Goal: Transaction & Acquisition: Purchase product/service

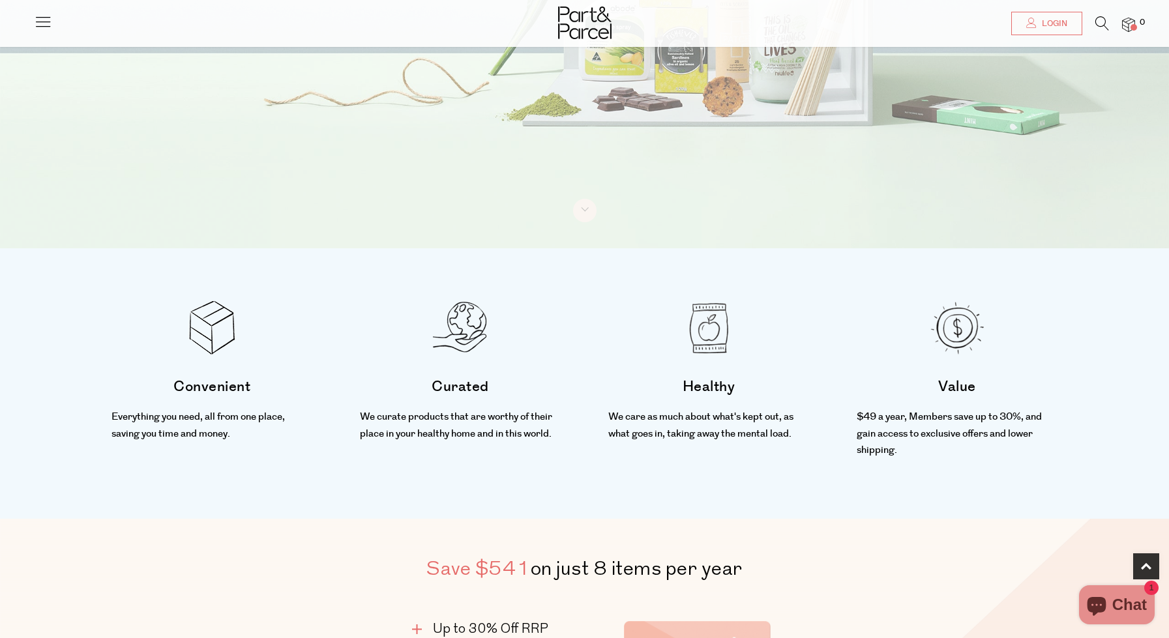
scroll to position [529, 0]
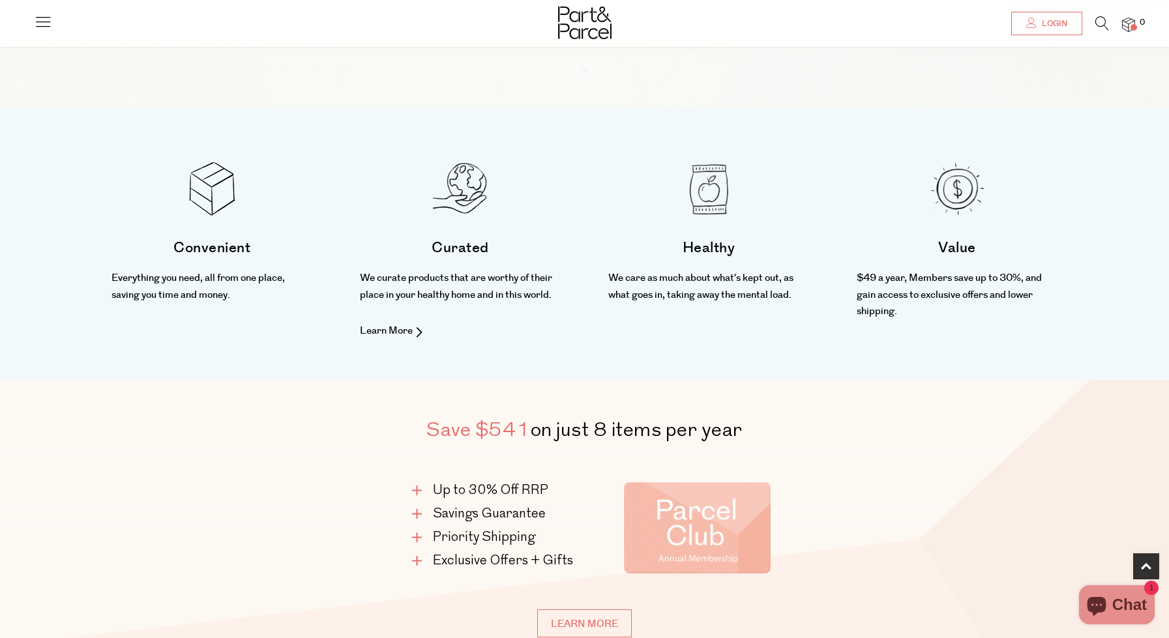
click at [571, 285] on li "Curated We curate products that are worthy of their place in your healthy home …" at bounding box center [460, 224] width 248 height 228
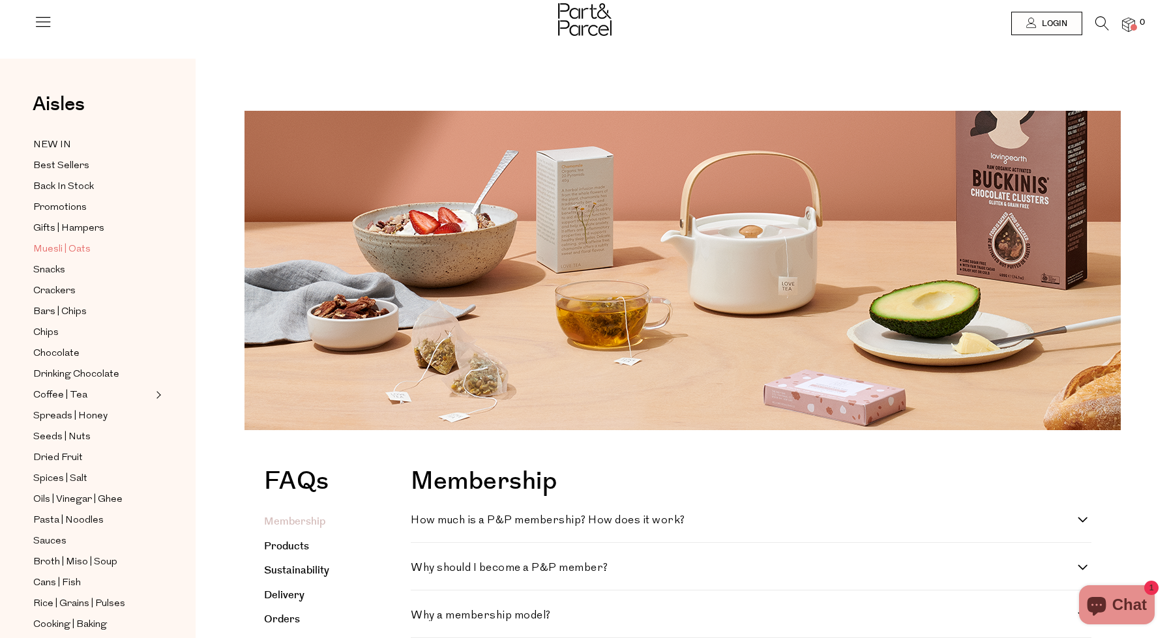
click at [55, 248] on span "Muesli | Oats" at bounding box center [61, 250] width 57 height 16
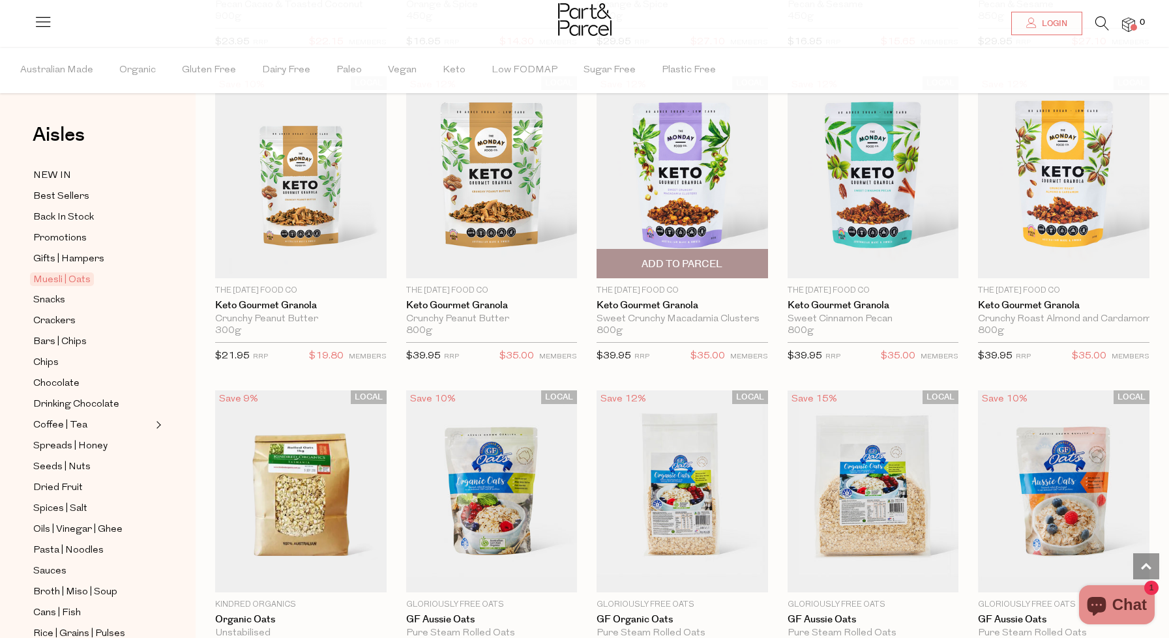
scroll to position [2317, 1]
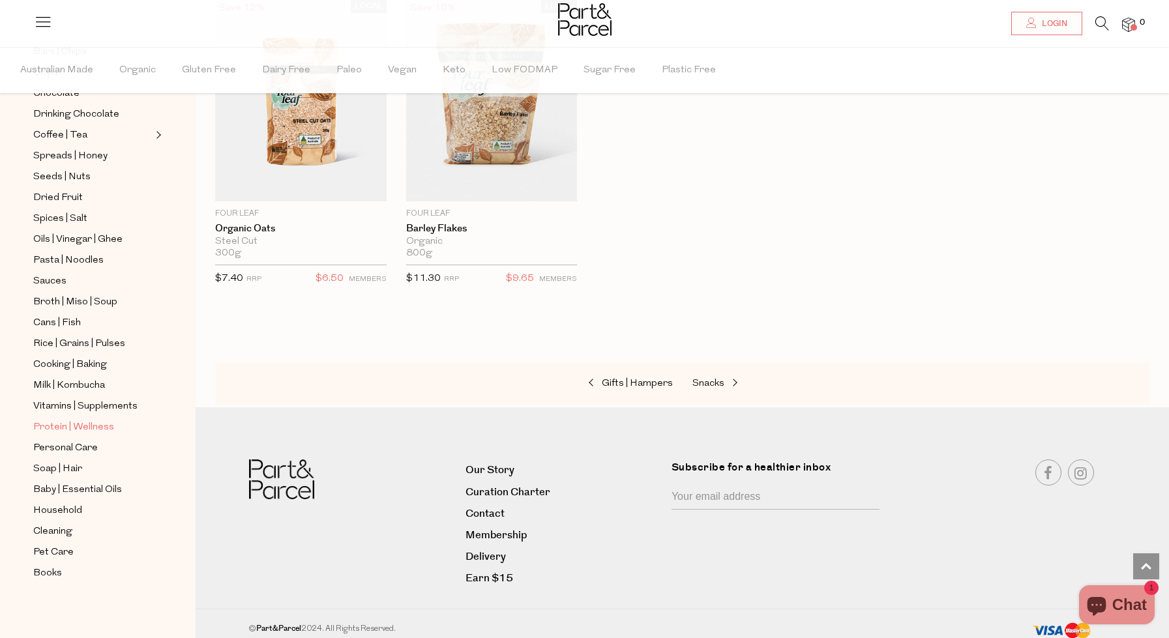
scroll to position [290, 0]
click at [72, 470] on span "Soap | Hair" at bounding box center [57, 470] width 49 height 16
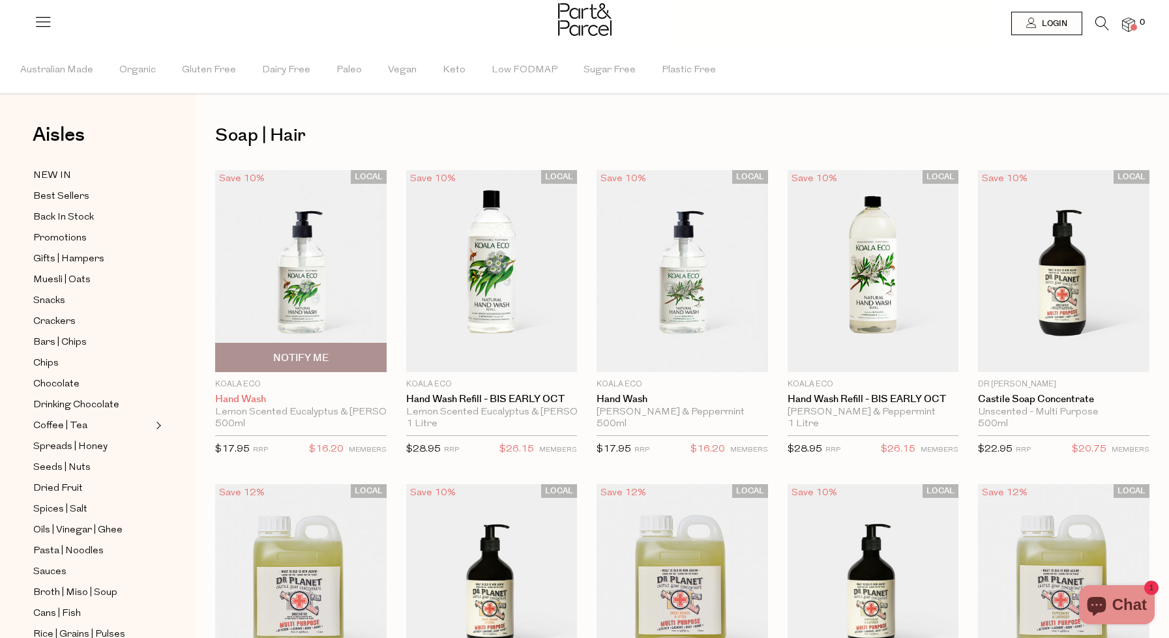
click at [315, 401] on div "Close dialog WOULD YOU LIKE $10 OFF YOUR FIRST ORDER? YES PLEASE NO THANKS Min …" at bounding box center [584, 319] width 1169 height 638
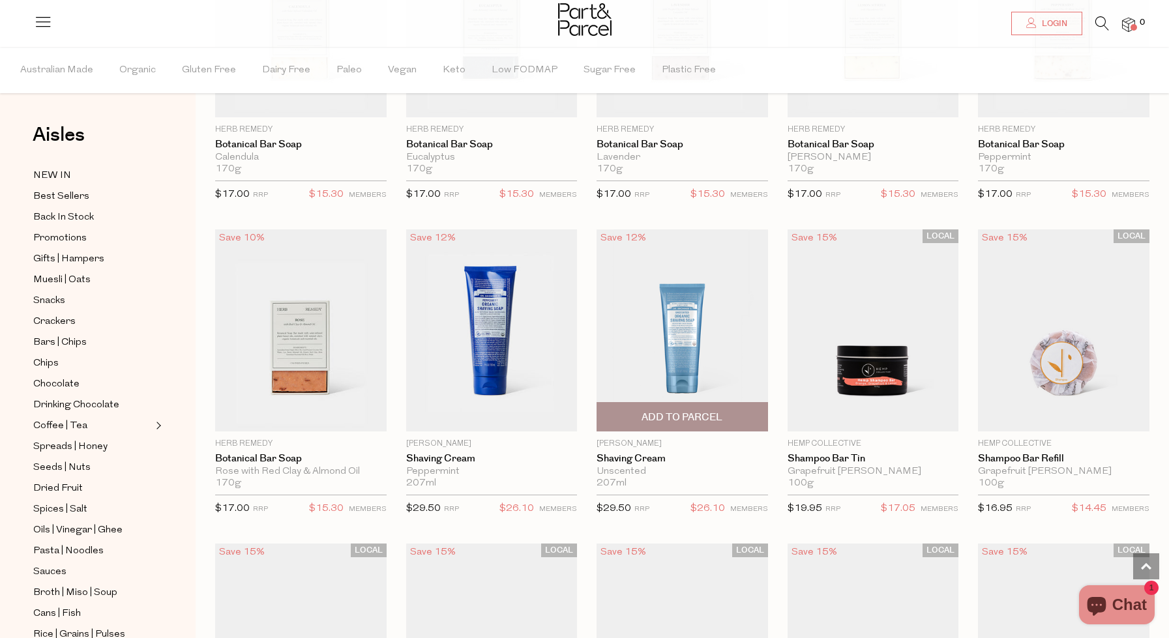
scroll to position [2139, 0]
